Goal: Find specific page/section: Find specific page/section

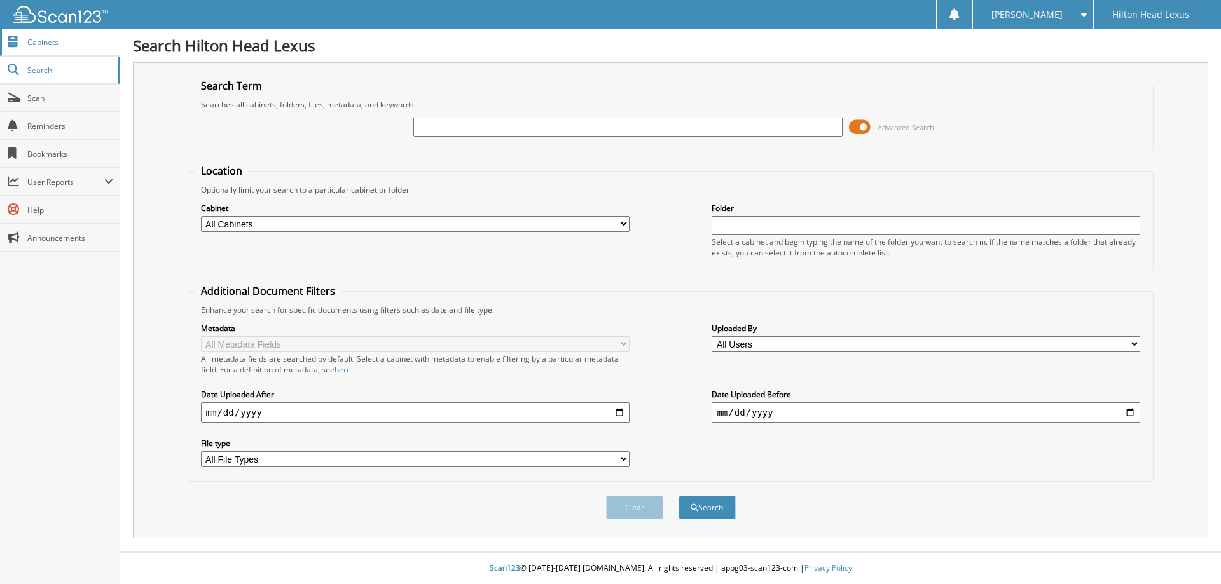
click at [32, 38] on span "Cabinets" at bounding box center [70, 42] width 86 height 11
click at [60, 53] on link "Cabinets" at bounding box center [60, 42] width 120 height 27
type input "h25065a"
click at [714, 514] on button "Search" at bounding box center [706, 508] width 57 height 24
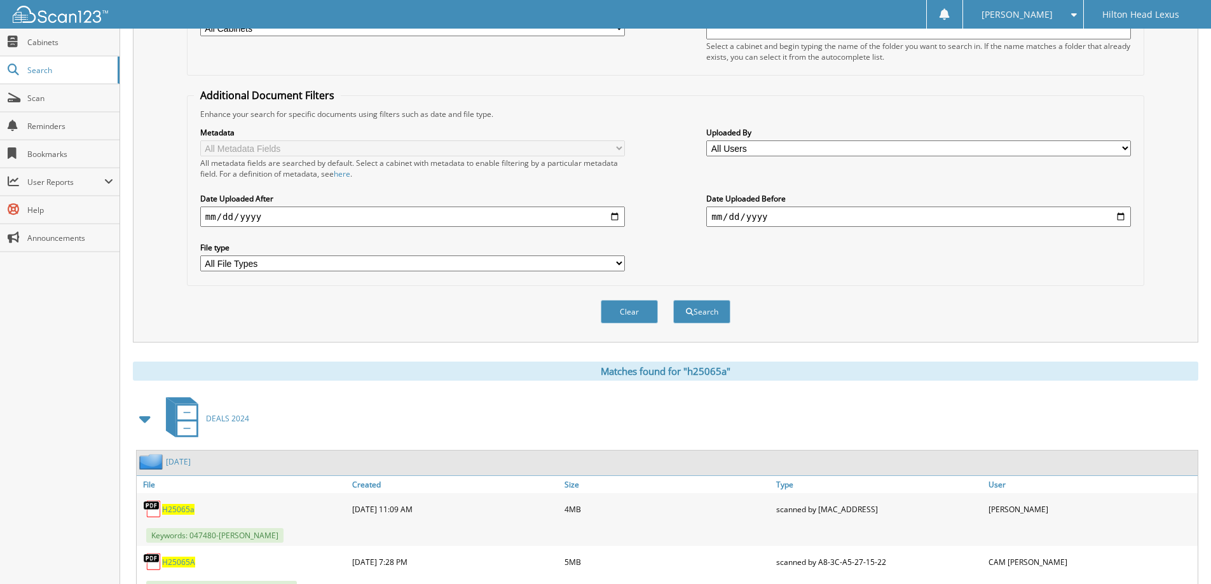
scroll to position [250, 0]
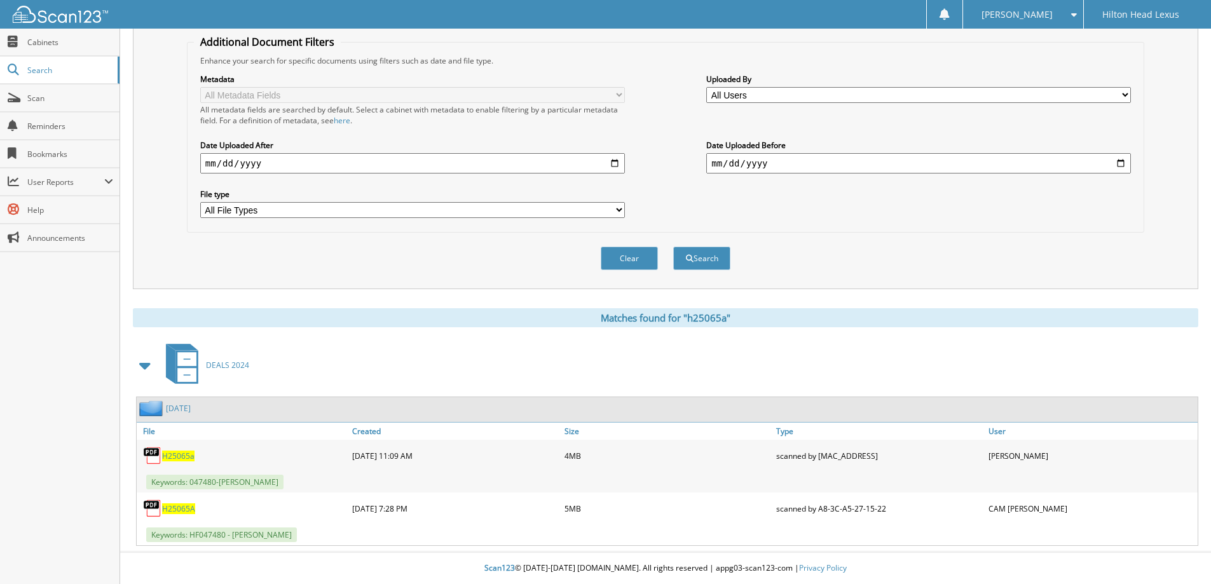
click at [184, 513] on span "H25065A" at bounding box center [178, 509] width 33 height 11
